Goal: Register for event/course

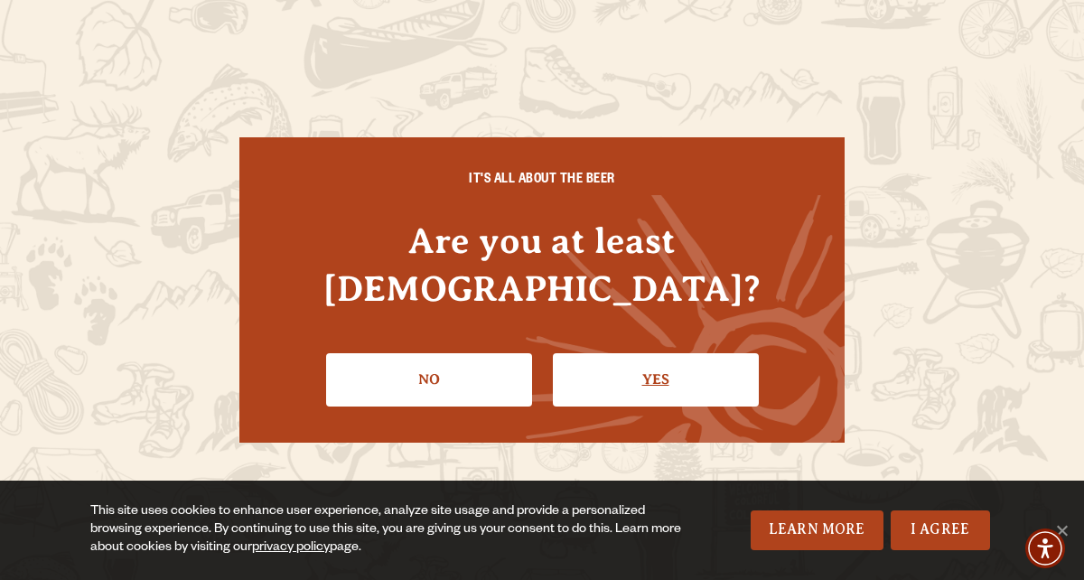
click at [666, 353] on link "Yes" at bounding box center [656, 379] width 206 height 52
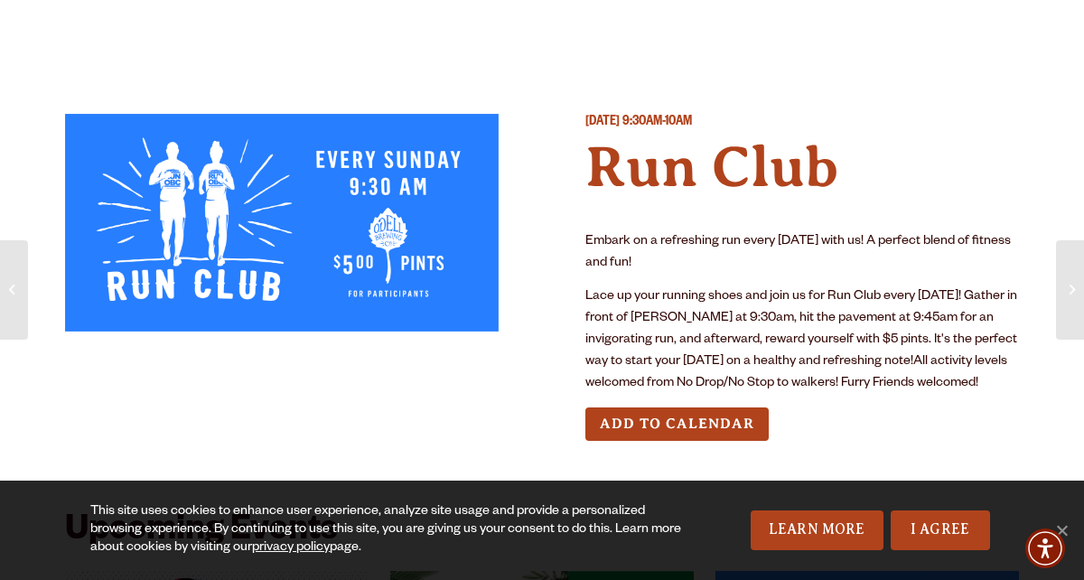
click at [941, 505] on span "This site uses cookies to enhance user experience, analyze site usage and provi…" at bounding box center [541, 530] width 993 height 54
click at [951, 526] on link "I Agree" at bounding box center [939, 530] width 99 height 40
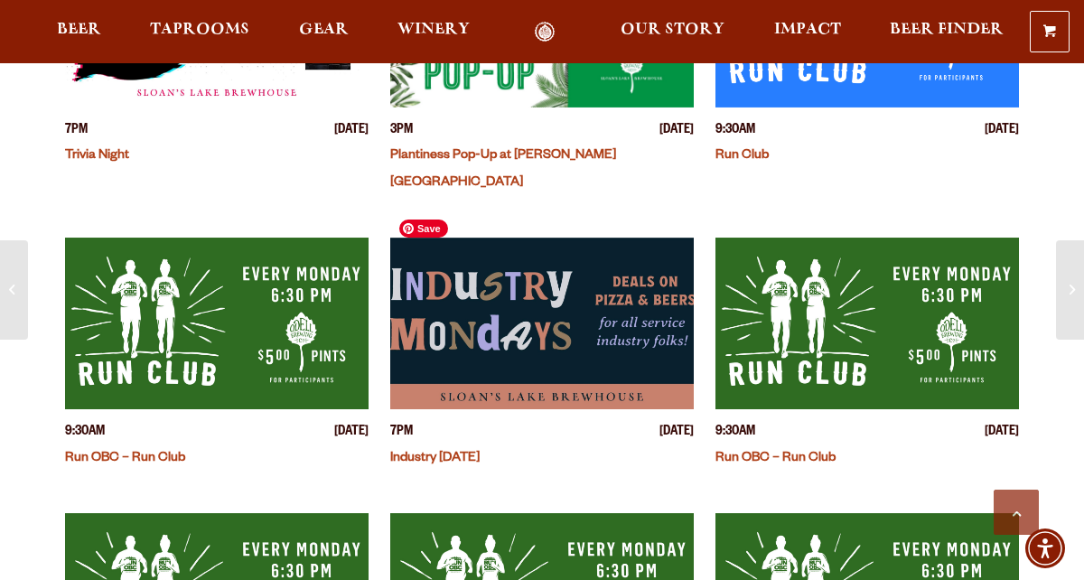
scroll to position [646, 0]
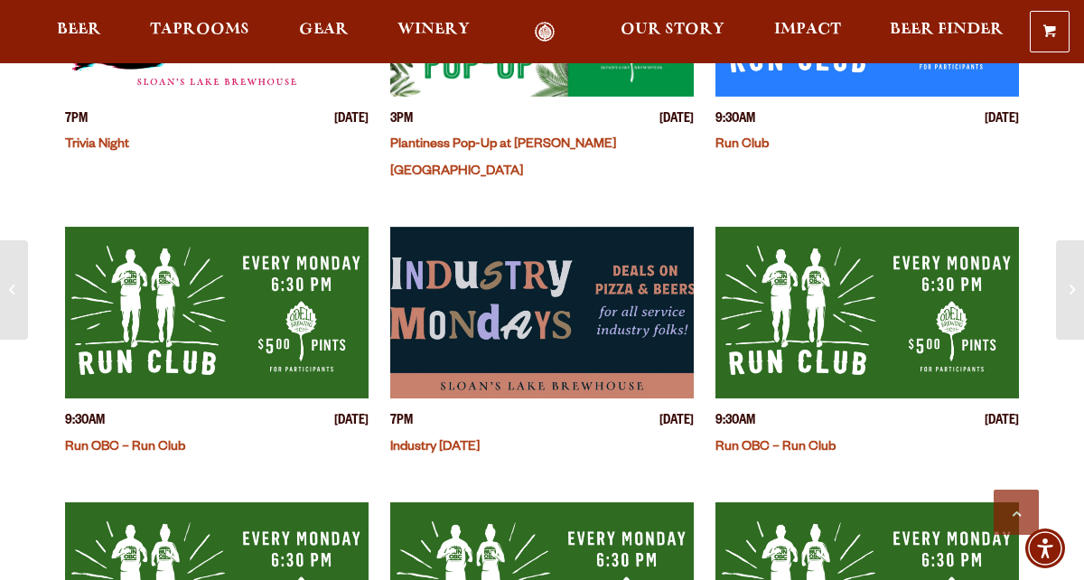
click at [144, 413] on p "9:30AM [DATE]" at bounding box center [216, 422] width 303 height 19
click at [118, 324] on img "View event details" at bounding box center [216, 313] width 303 height 172
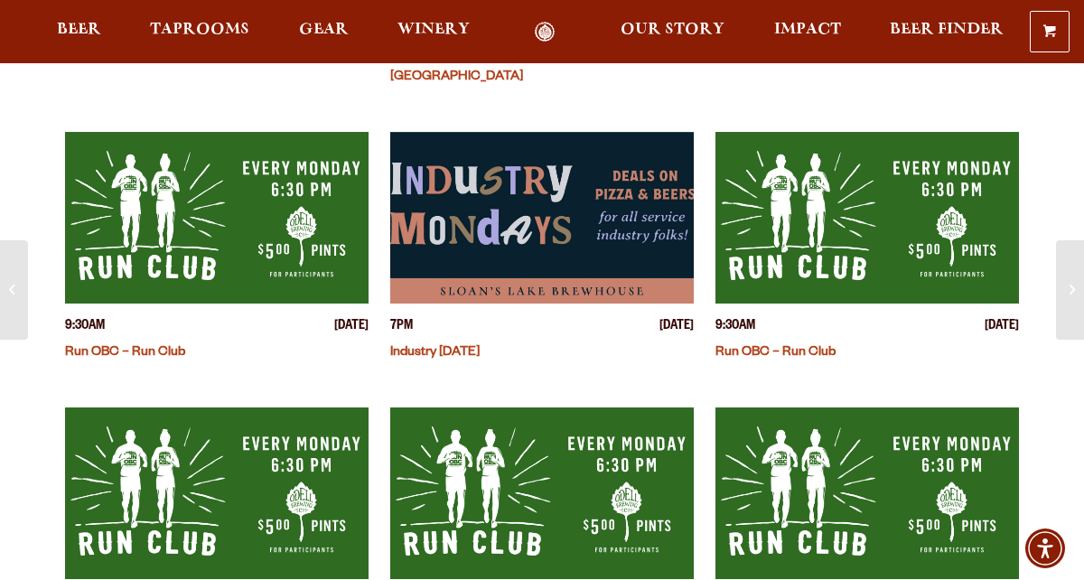
scroll to position [0, 0]
